Goal: Information Seeking & Learning: Learn about a topic

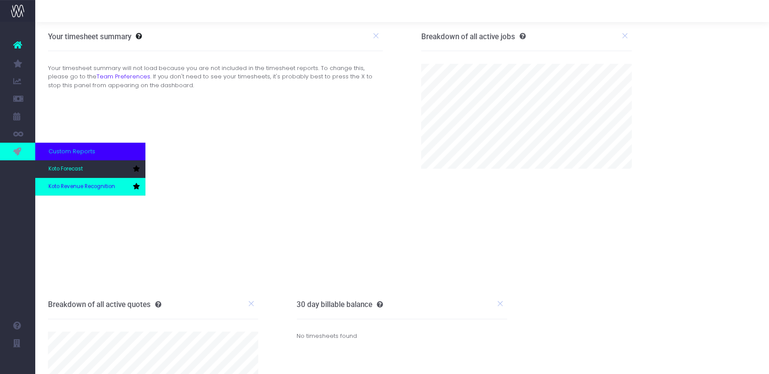
click at [78, 186] on span "Koto Revenue Recognition" at bounding box center [81, 187] width 67 height 8
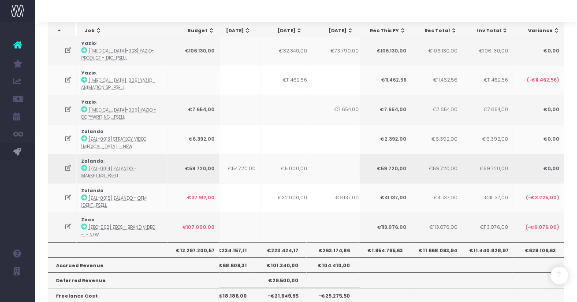
scroll to position [0, 114]
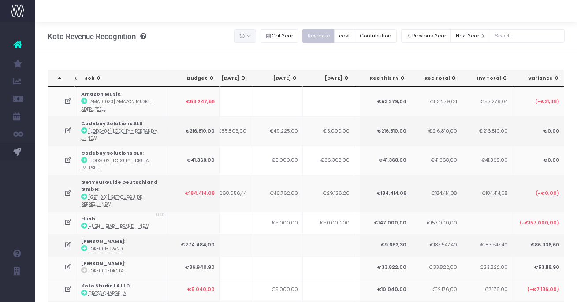
click at [245, 36] on icon "button" at bounding box center [242, 36] width 6 height 0
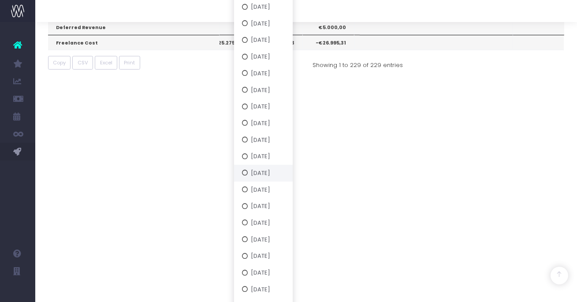
click at [274, 169] on button "[DATE]" at bounding box center [263, 173] width 59 height 17
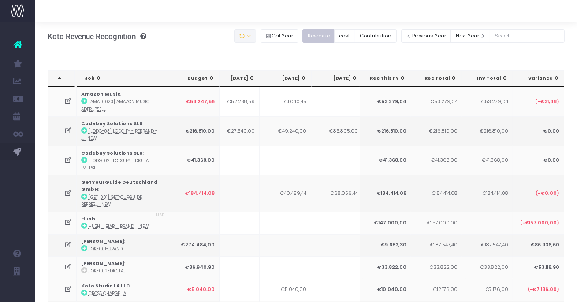
click at [256, 38] on button "button" at bounding box center [245, 36] width 22 height 14
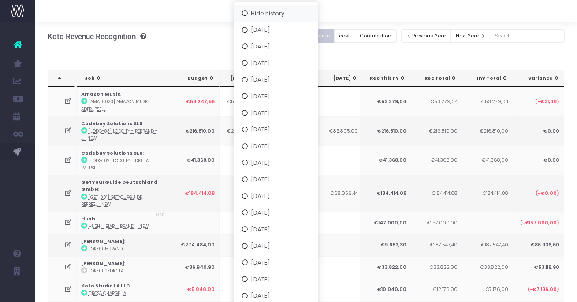
click at [279, 16] on button "Hide history" at bounding box center [276, 13] width 84 height 17
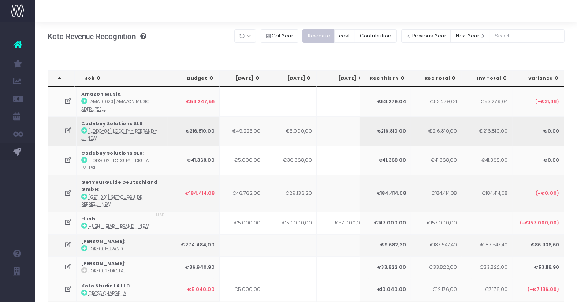
click at [67, 130] on icon at bounding box center [67, 130] width 7 height 7
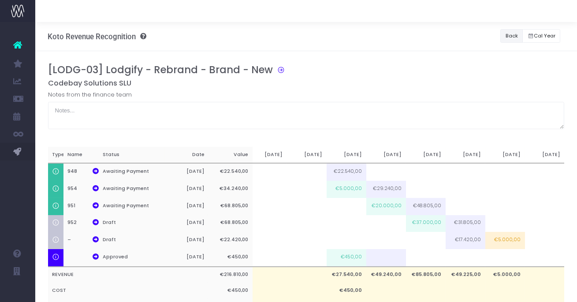
click at [506, 38] on button "Back" at bounding box center [511, 36] width 22 height 14
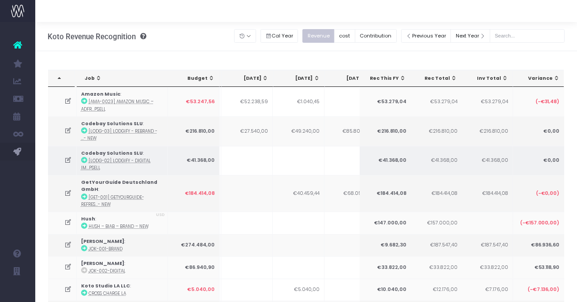
scroll to position [0, 113]
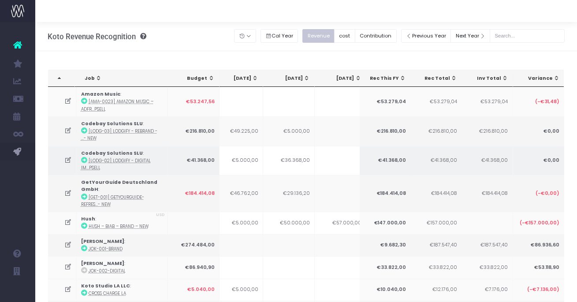
click at [69, 158] on icon at bounding box center [67, 159] width 7 height 7
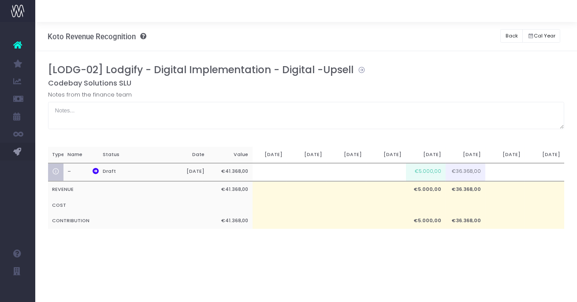
click at [359, 70] on icon at bounding box center [359, 69] width 12 height 10
click at [507, 34] on button "Back" at bounding box center [511, 36] width 22 height 14
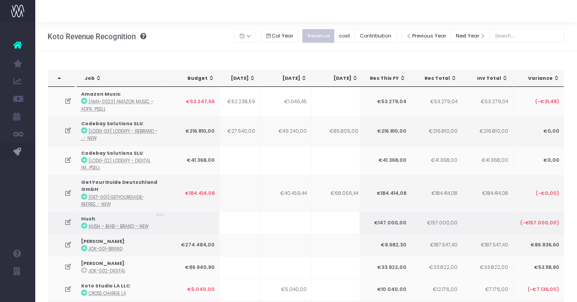
scroll to position [0, 131]
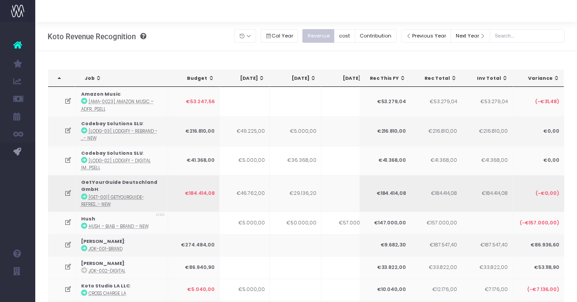
click at [70, 192] on icon at bounding box center [67, 192] width 7 height 7
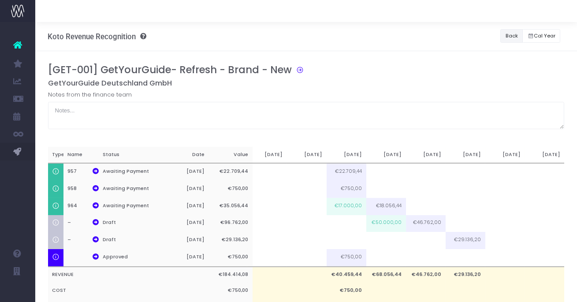
click at [508, 33] on button "Back" at bounding box center [511, 36] width 22 height 14
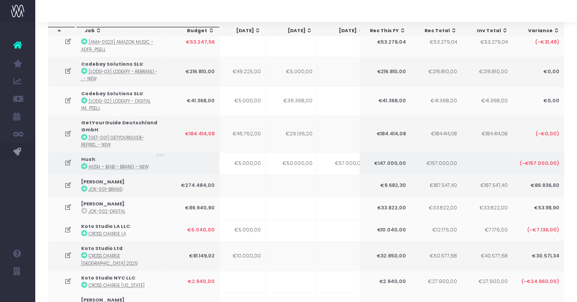
click at [69, 163] on icon at bounding box center [67, 162] width 7 height 7
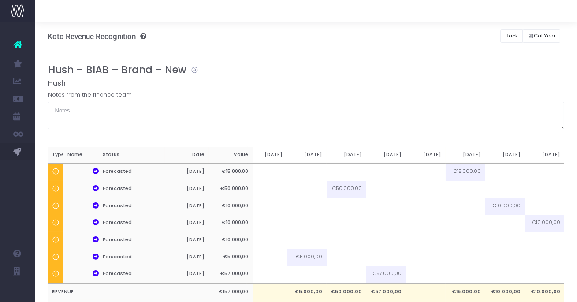
click at [196, 70] on icon at bounding box center [192, 69] width 12 height 10
click at [506, 40] on button "Back" at bounding box center [511, 36] width 22 height 14
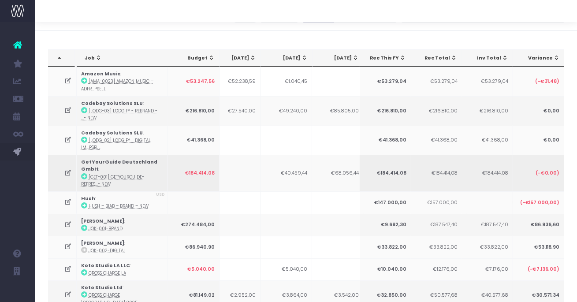
scroll to position [0, 144]
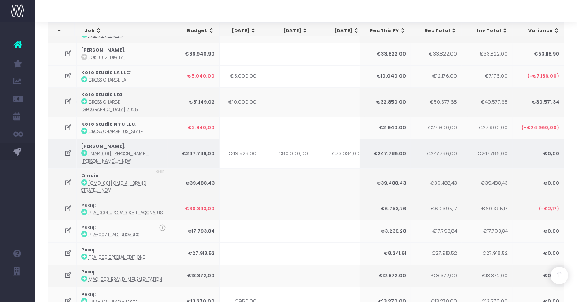
click at [68, 149] on icon at bounding box center [67, 152] width 7 height 7
click at [0, 0] on div "Hush – BIAB – Brand – New [GEOGRAPHIC_DATA] Notes from the finance team Type Na…" at bounding box center [0, 0] width 0 height 0
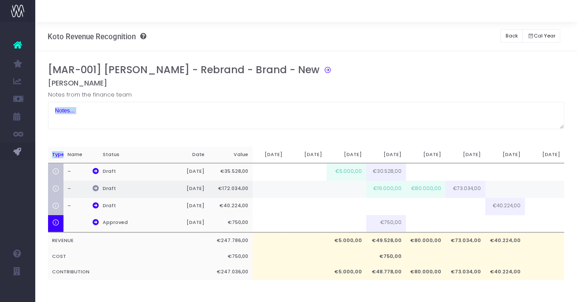
click at [94, 189] on icon at bounding box center [95, 188] width 6 height 6
click at [96, 189] on icon at bounding box center [95, 188] width 6 height 6
click at [515, 33] on button "Back" at bounding box center [511, 36] width 22 height 14
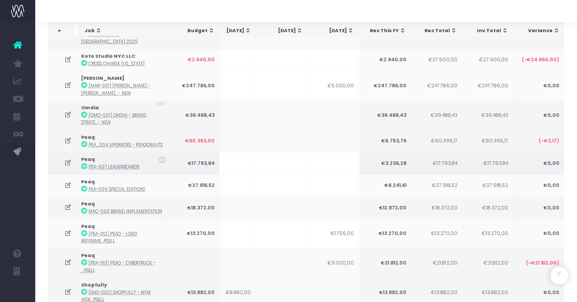
scroll to position [0, 139]
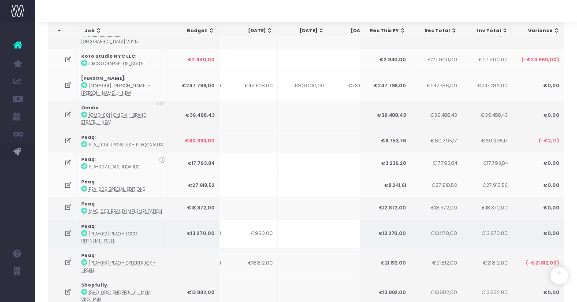
click at [67, 229] on icon at bounding box center [67, 232] width 7 height 7
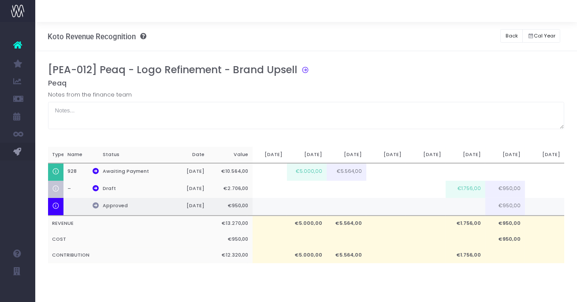
click at [92, 204] on icon at bounding box center [95, 205] width 6 height 6
click at [305, 71] on icon at bounding box center [303, 69] width 12 height 10
click at [510, 37] on button "Back" at bounding box center [511, 36] width 22 height 14
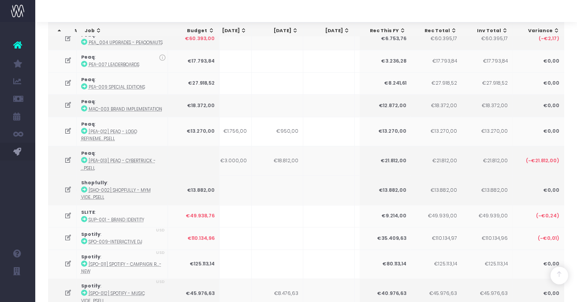
scroll to position [0, 249]
click at [84, 157] on icon at bounding box center [84, 160] width 6 height 6
click at [69, 156] on icon at bounding box center [67, 159] width 7 height 7
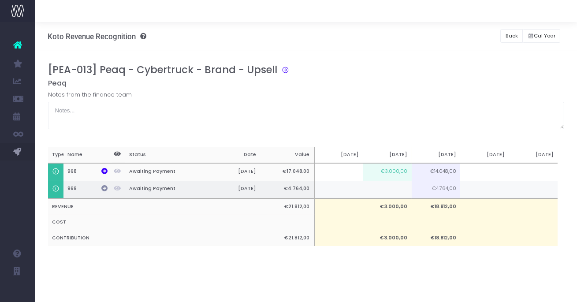
click at [105, 188] on icon at bounding box center [104, 188] width 6 height 6
click at [505, 38] on button "Back" at bounding box center [511, 36] width 22 height 14
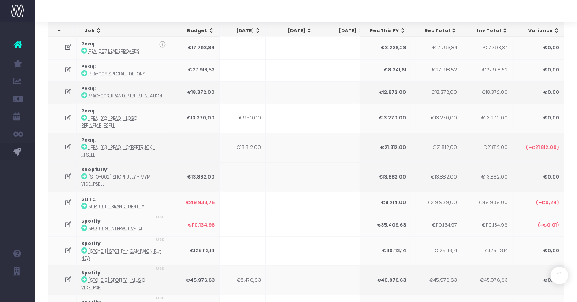
scroll to position [403, 0]
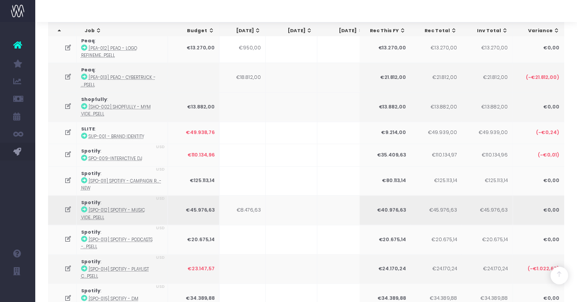
click at [67, 206] on icon at bounding box center [67, 209] width 7 height 7
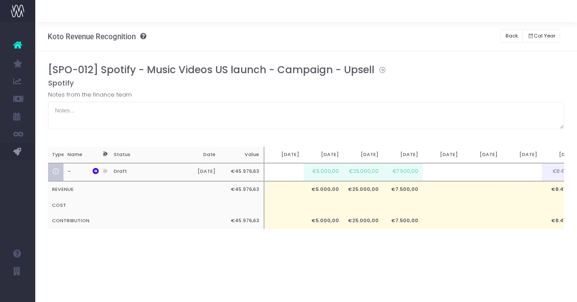
click at [385, 70] on icon at bounding box center [380, 69] width 12 height 10
click at [92, 169] on icon at bounding box center [95, 171] width 6 height 6
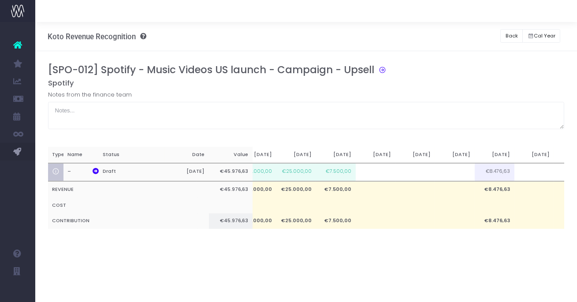
scroll to position [0, 76]
drag, startPoint x: 507, startPoint y: 31, endPoint x: 38, endPoint y: 104, distance: 474.6
click at [507, 31] on button "Back" at bounding box center [511, 36] width 22 height 14
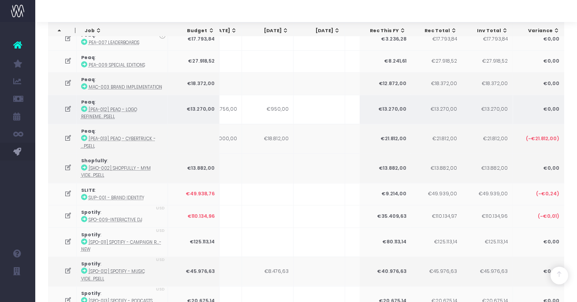
scroll to position [412, 0]
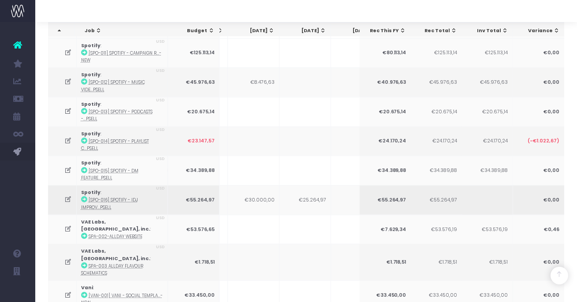
click at [67, 196] on icon at bounding box center [67, 199] width 7 height 7
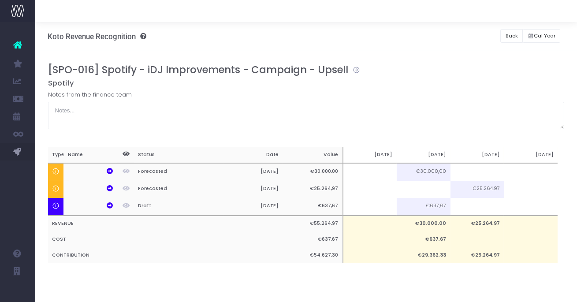
click at [355, 70] on icon at bounding box center [354, 69] width 12 height 10
click at [514, 38] on button "Back" at bounding box center [511, 36] width 22 height 14
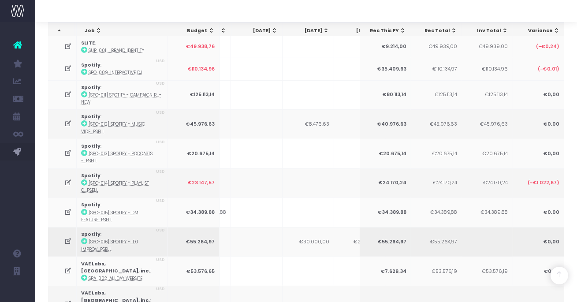
scroll to position [0, 212]
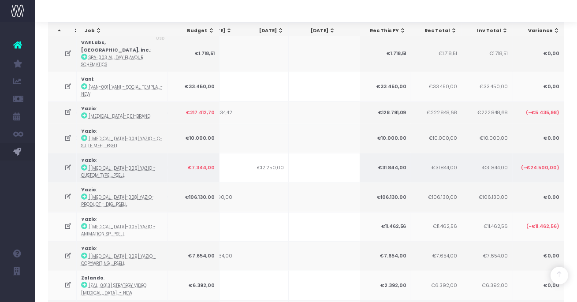
click at [69, 164] on icon at bounding box center [67, 167] width 7 height 7
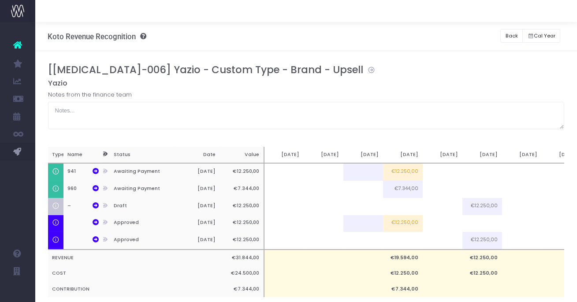
click at [363, 70] on icon at bounding box center [369, 69] width 12 height 10
click at [510, 35] on button "Back" at bounding box center [511, 36] width 22 height 14
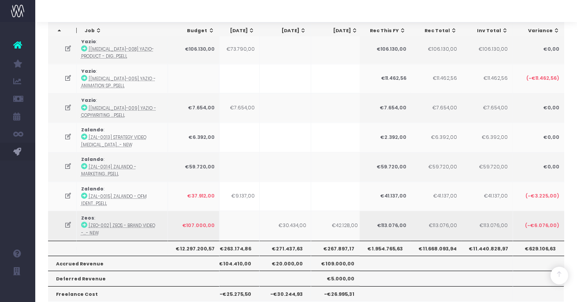
click at [82, 222] on icon at bounding box center [84, 225] width 6 height 6
click at [66, 221] on icon at bounding box center [67, 224] width 7 height 7
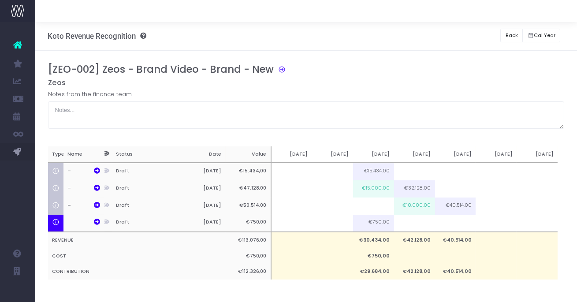
scroll to position [0, 0]
click at [510, 38] on button "Back" at bounding box center [511, 36] width 22 height 14
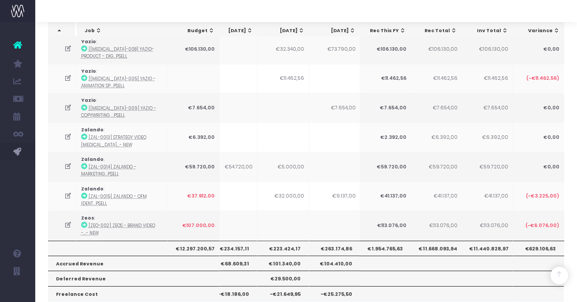
scroll to position [0, 181]
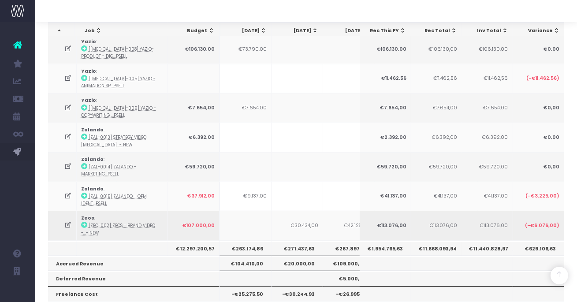
click at [69, 221] on icon at bounding box center [67, 224] width 7 height 7
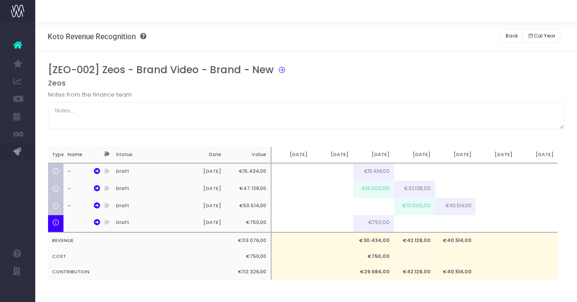
scroll to position [0, 0]
drag, startPoint x: 164, startPoint y: 167, endPoint x: 119, endPoint y: 165, distance: 44.5
click at [160, 167] on th "Draft" at bounding box center [146, 172] width 68 height 18
click at [100, 170] on th "–" at bounding box center [83, 172] width 41 height 18
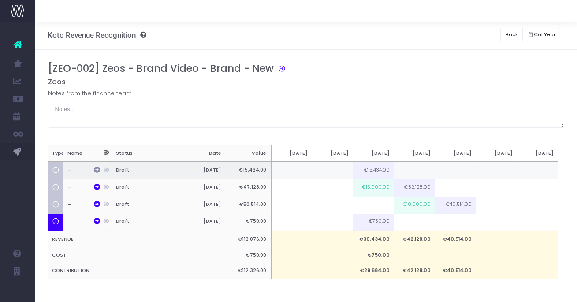
click at [97, 170] on icon at bounding box center [97, 169] width 6 height 6
click at [505, 28] on button "Back" at bounding box center [511, 35] width 22 height 14
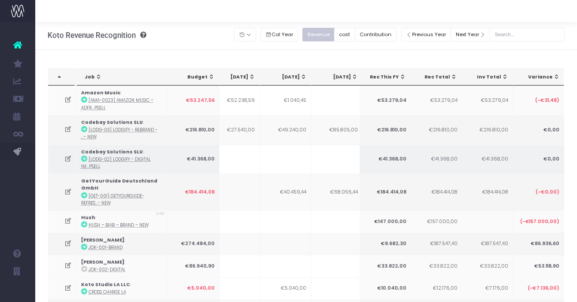
scroll to position [0, 235]
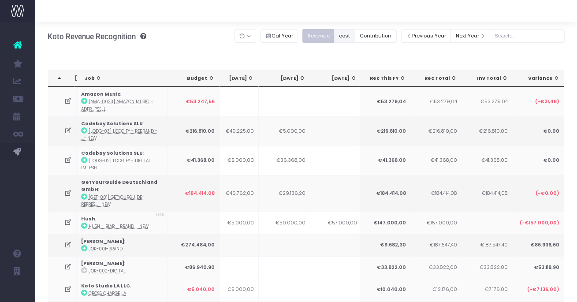
click at [355, 36] on button "cost" at bounding box center [344, 36] width 21 height 14
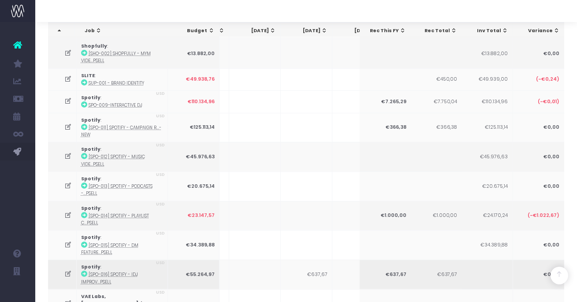
click at [82, 270] on icon at bounding box center [84, 273] width 6 height 6
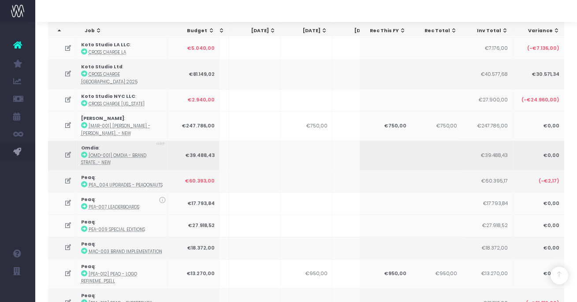
scroll to position [0, 0]
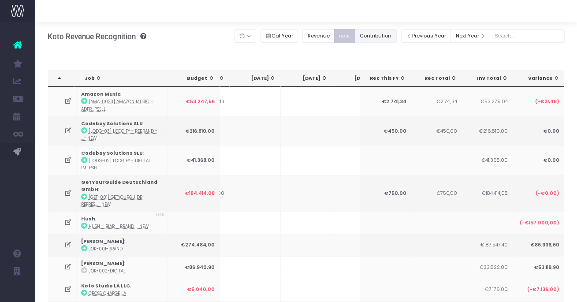
click at [379, 37] on button "Contribution" at bounding box center [376, 36] width 42 height 14
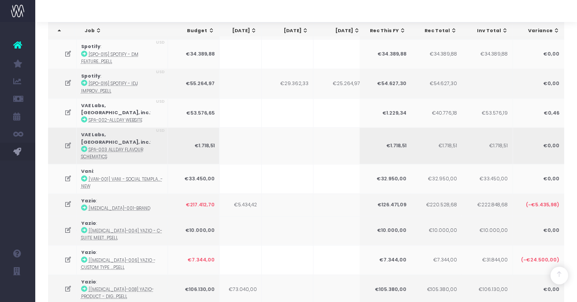
scroll to position [710, 0]
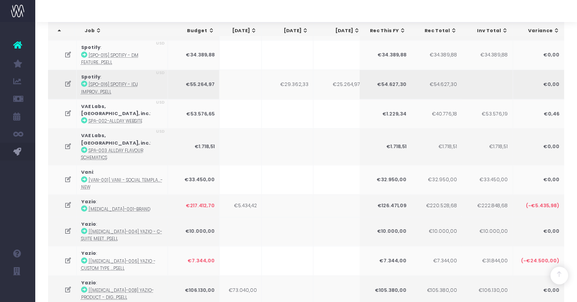
click at [68, 80] on icon at bounding box center [67, 83] width 7 height 7
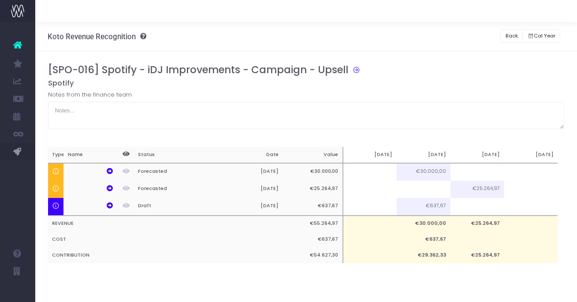
scroll to position [0, 0]
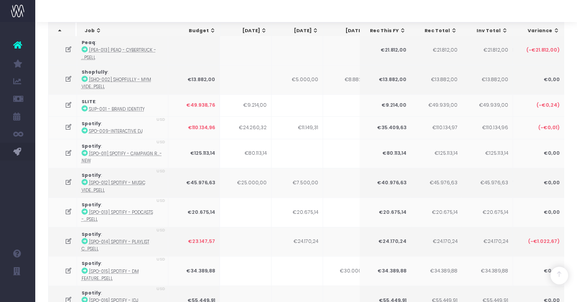
scroll to position [495, 0]
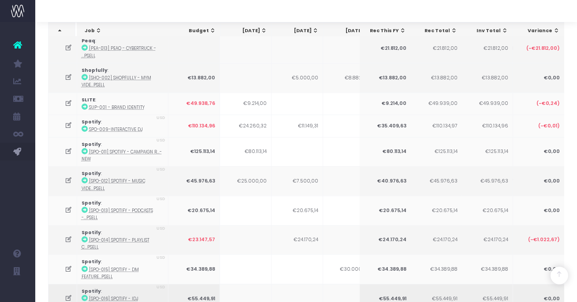
click at [68, 294] on icon at bounding box center [68, 297] width 7 height 7
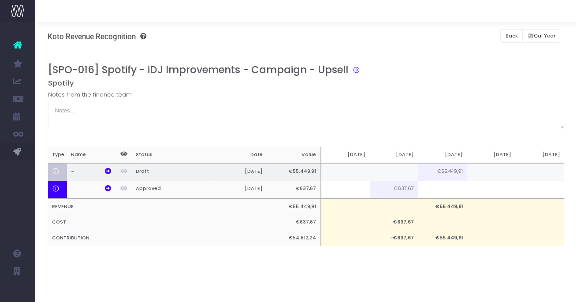
scroll to position [0, 0]
click at [408, 170] on td at bounding box center [394, 172] width 48 height 18
type input "30000"
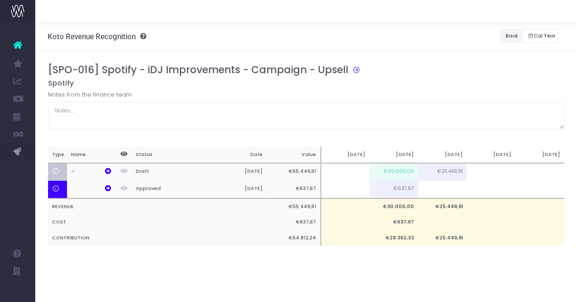
click at [513, 37] on button "Back" at bounding box center [511, 36] width 22 height 14
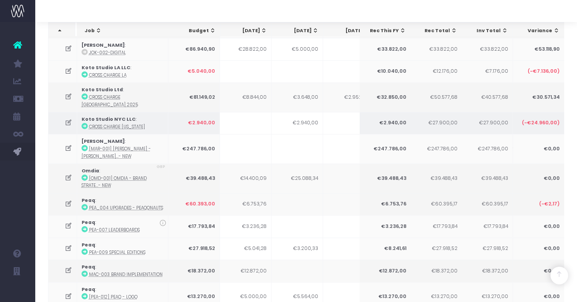
scroll to position [164, 0]
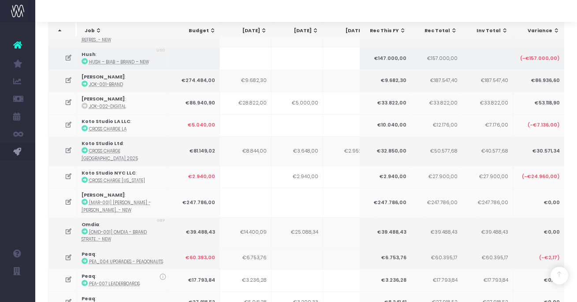
click at [67, 59] on icon at bounding box center [68, 57] width 7 height 7
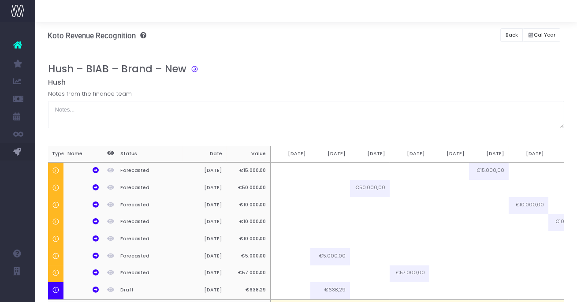
scroll to position [0, 0]
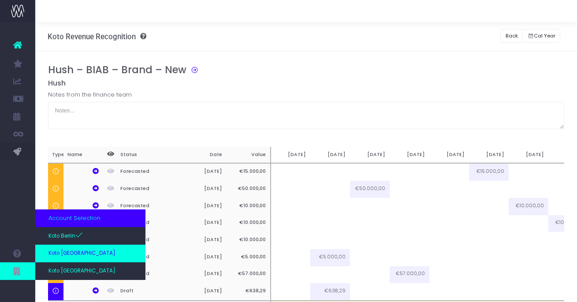
click at [57, 259] on link "Koto [GEOGRAPHIC_DATA]" at bounding box center [90, 253] width 110 height 18
